Goal: Navigation & Orientation: Find specific page/section

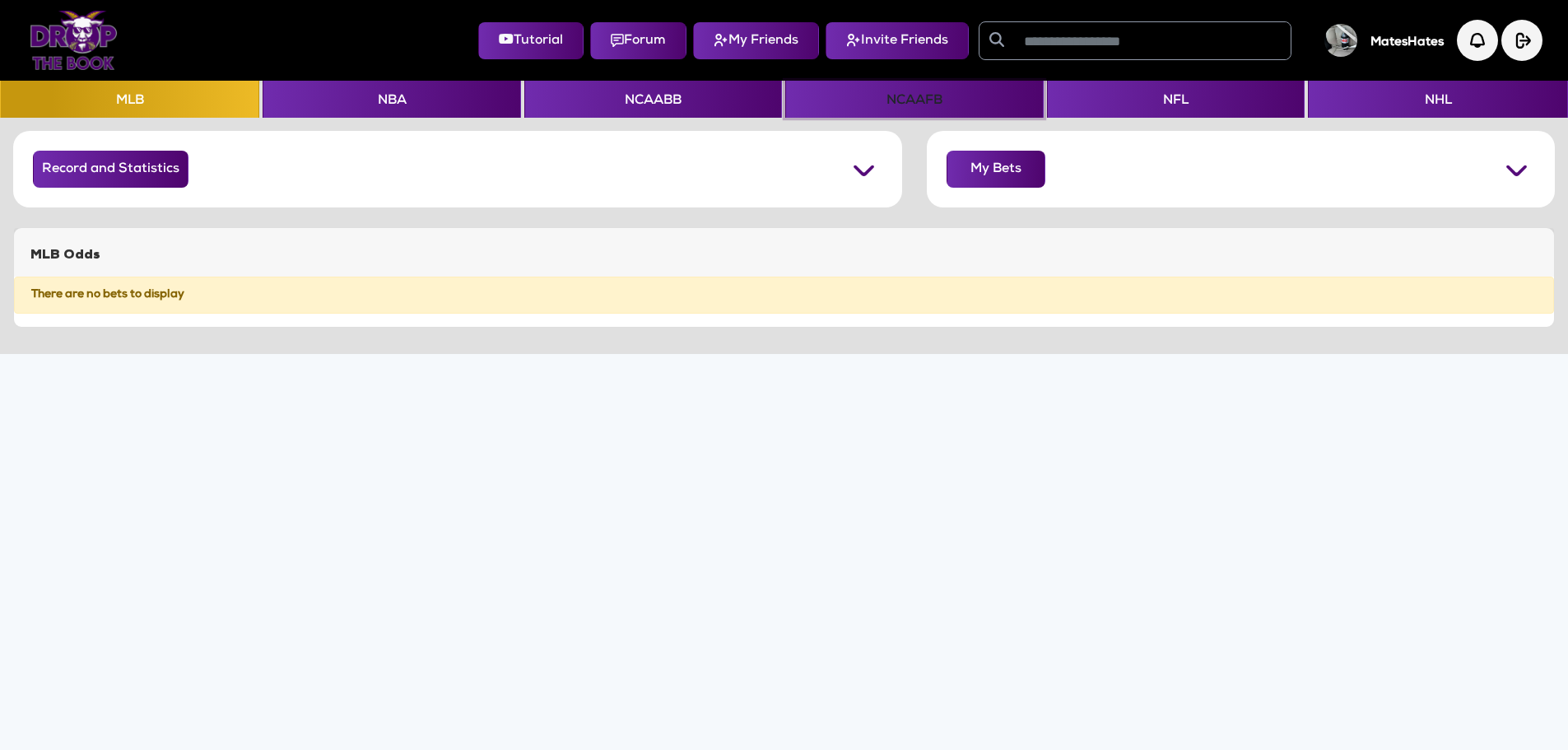
drag, startPoint x: 891, startPoint y: 93, endPoint x: 872, endPoint y: 99, distance: 19.9
click at [891, 93] on button "NCAAFB" at bounding box center [914, 99] width 257 height 37
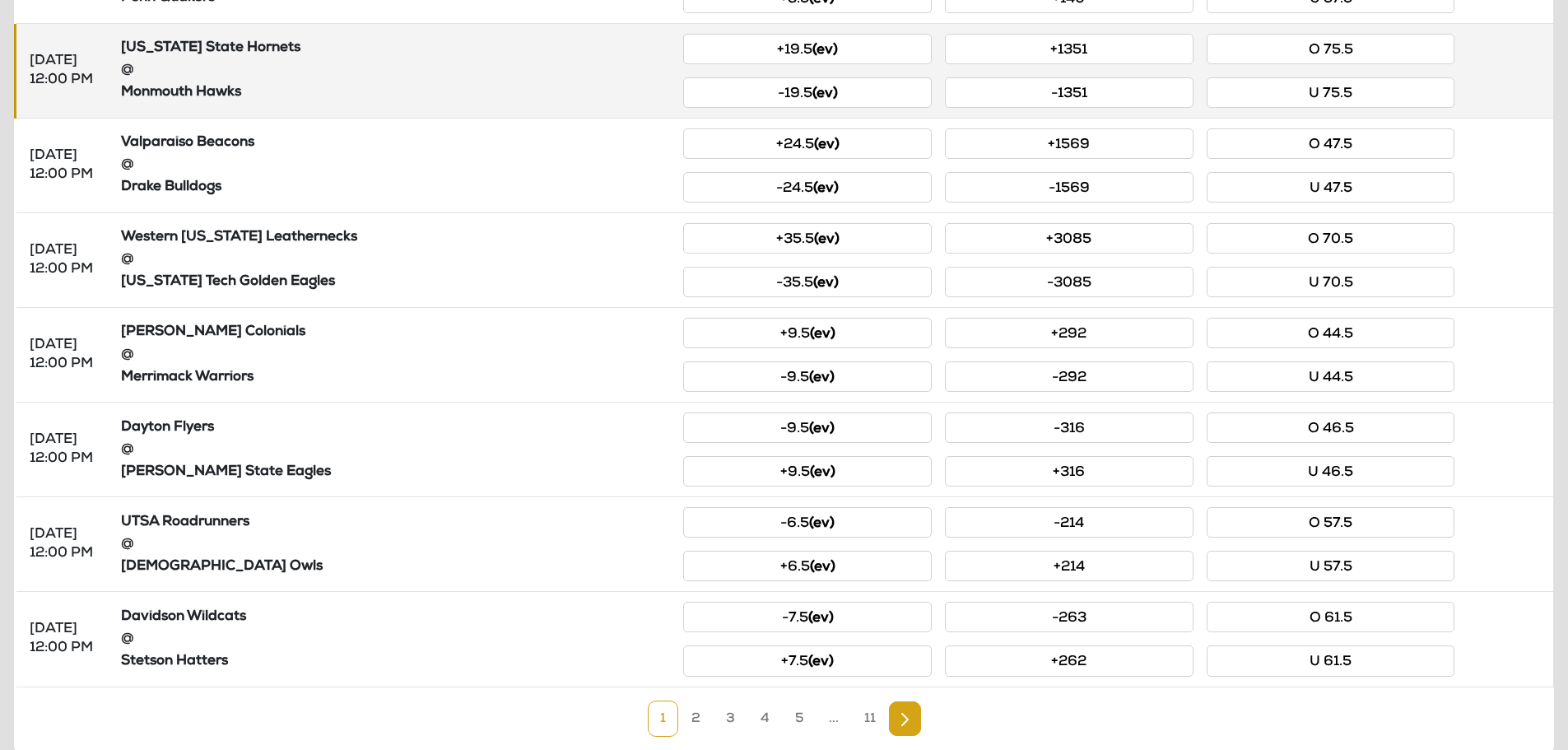
scroll to position [635, 0]
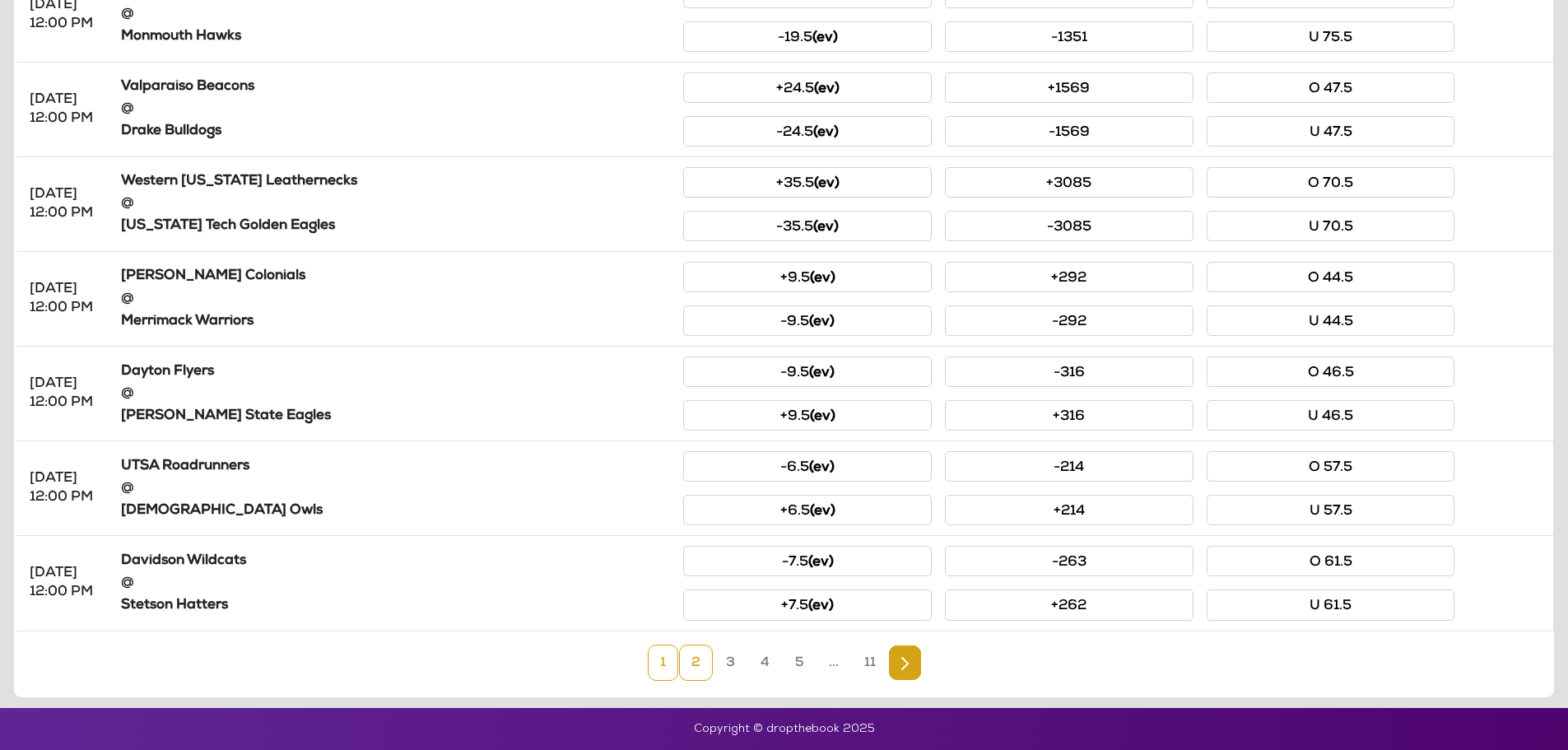
click at [701, 672] on link "2" at bounding box center [696, 663] width 34 height 37
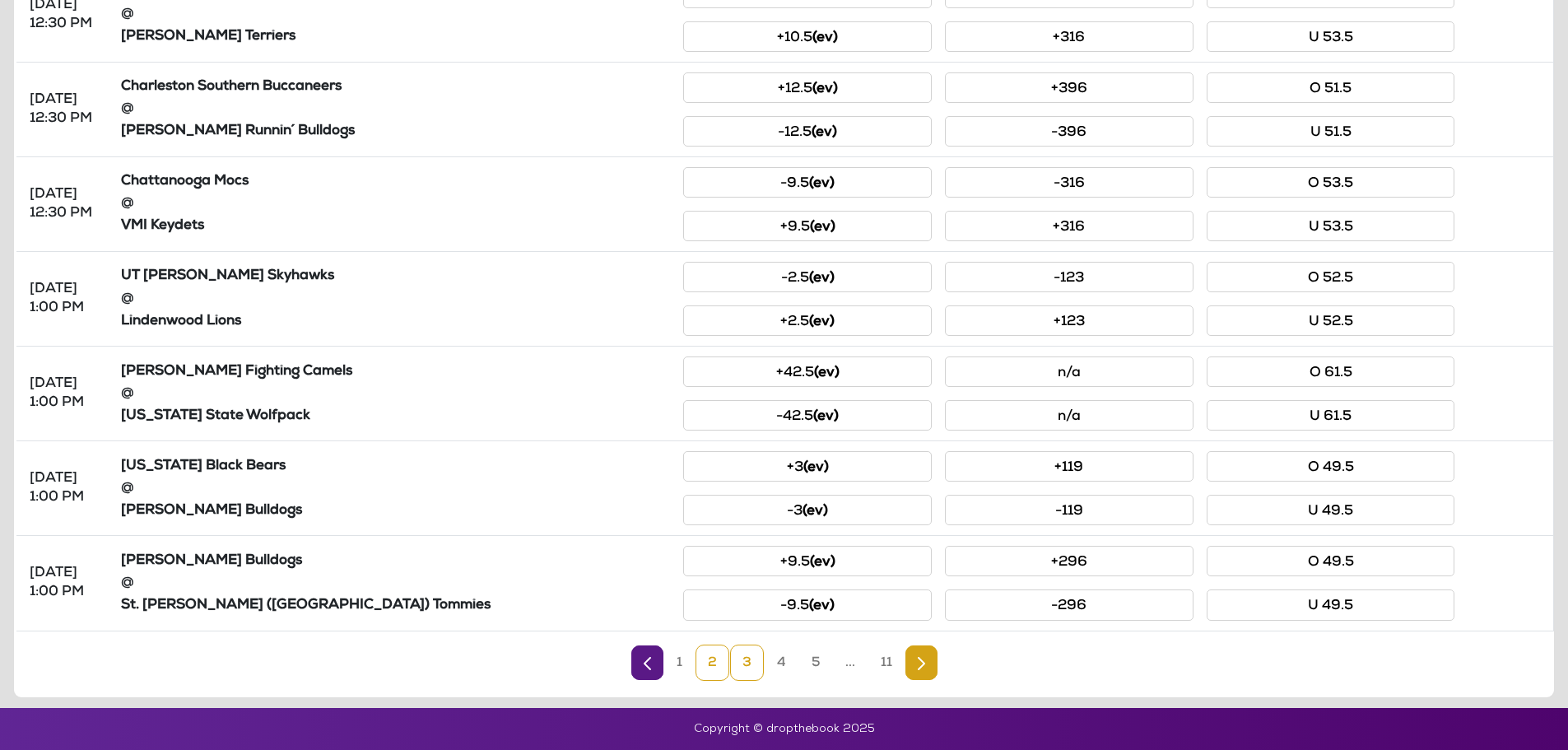
click at [756, 669] on link "3" at bounding box center [747, 663] width 34 height 37
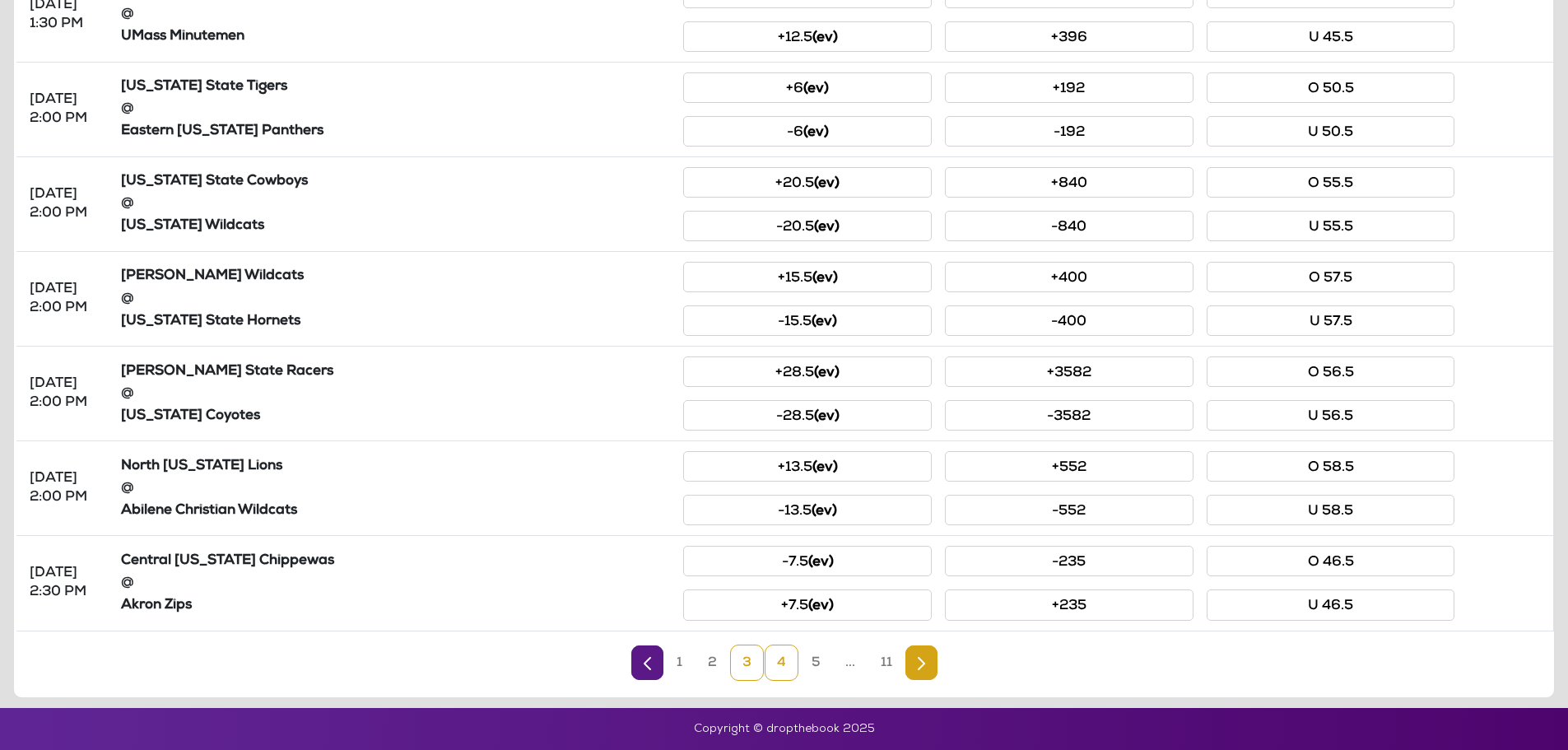
click at [773, 670] on link "4" at bounding box center [781, 663] width 34 height 37
